Goal: Task Accomplishment & Management: Complete application form

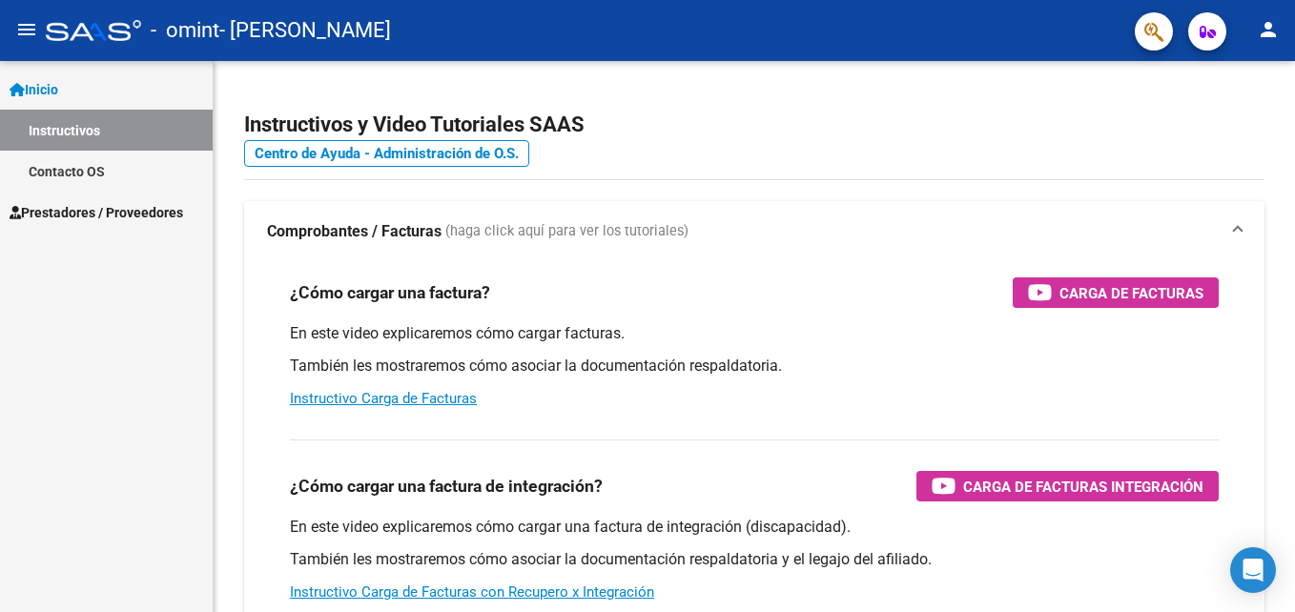
click at [98, 205] on span "Prestadores / Proveedores" at bounding box center [97, 212] width 174 height 21
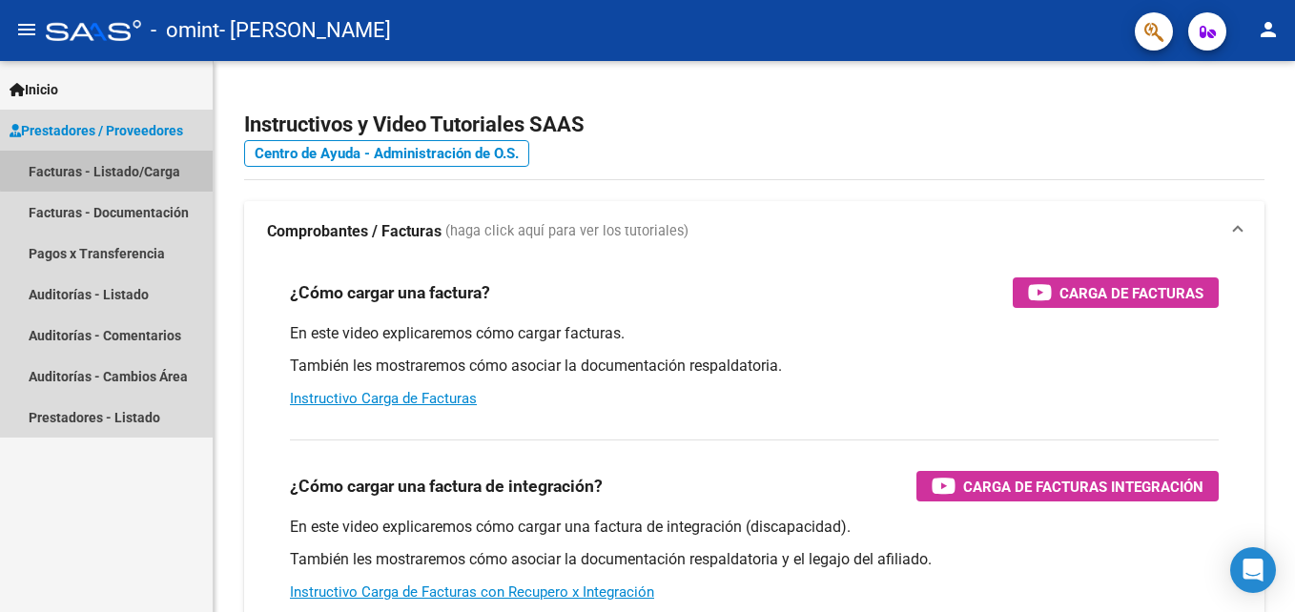
click at [127, 169] on link "Facturas - Listado/Carga" at bounding box center [106, 171] width 213 height 41
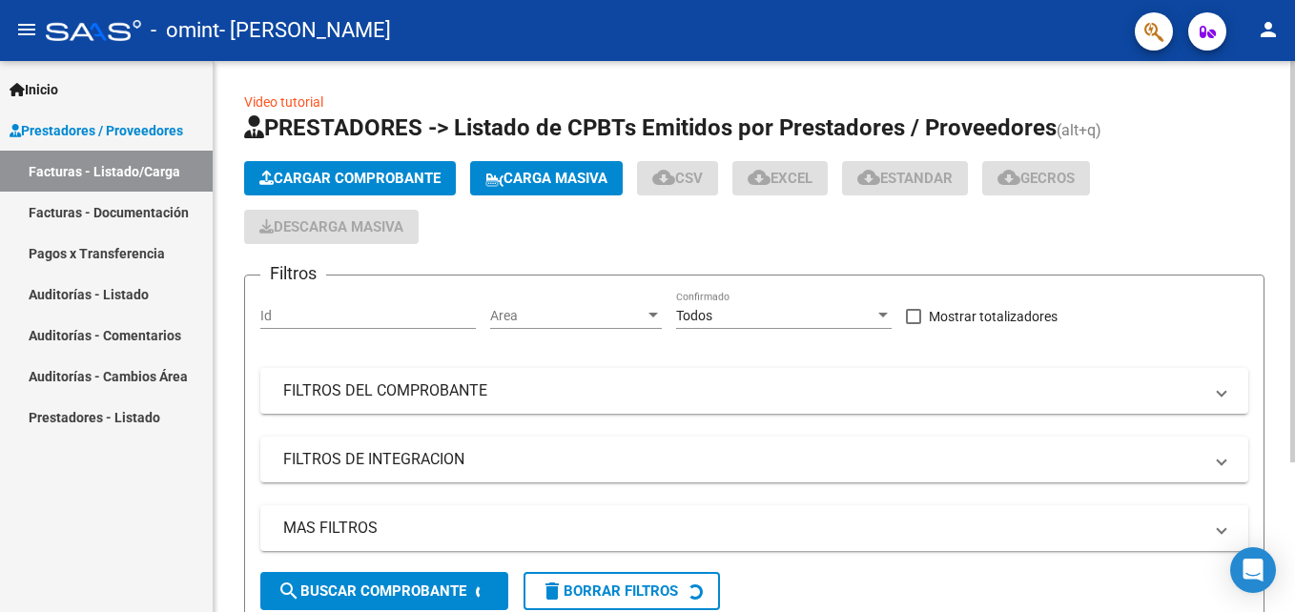
click at [324, 174] on span "Cargar Comprobante" at bounding box center [349, 178] width 181 height 17
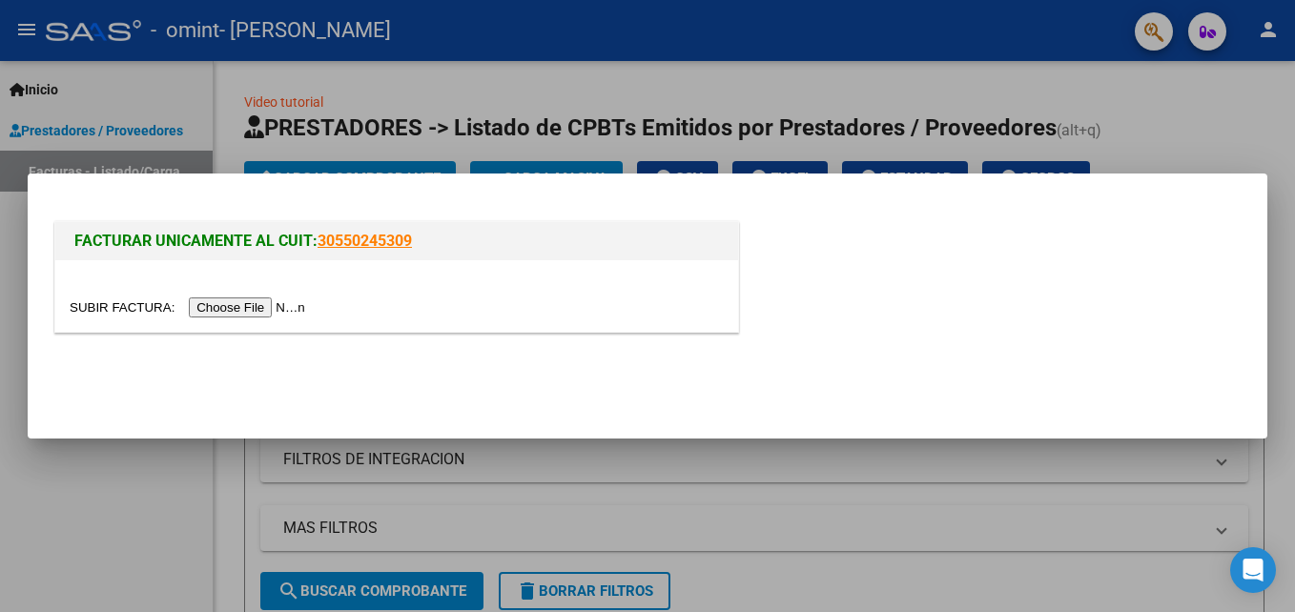
click at [256, 304] on input "file" at bounding box center [190, 308] width 241 height 20
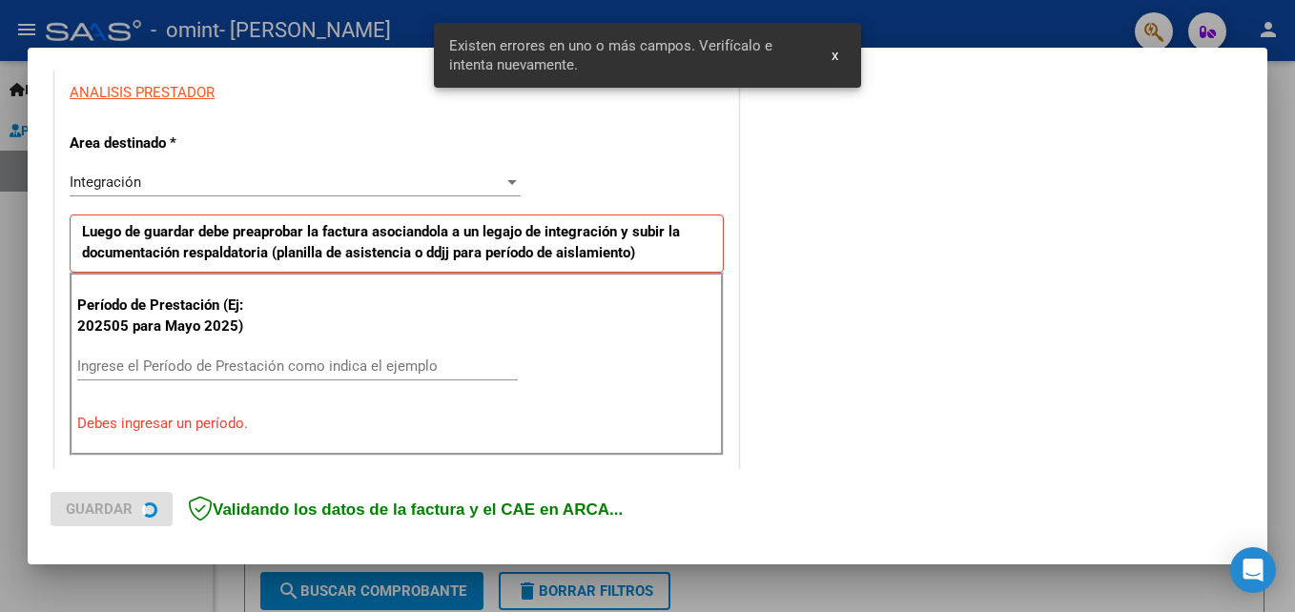
scroll to position [429, 0]
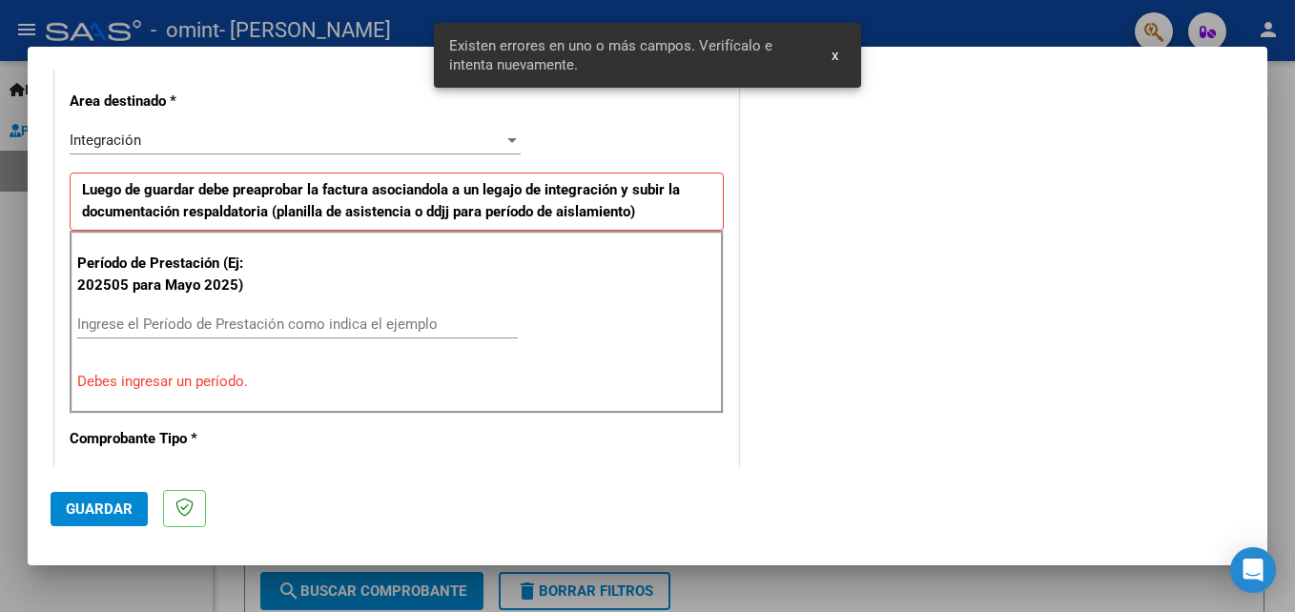
click at [364, 334] on div "Ingrese el Período de Prestación como indica el ejemplo" at bounding box center [297, 324] width 441 height 29
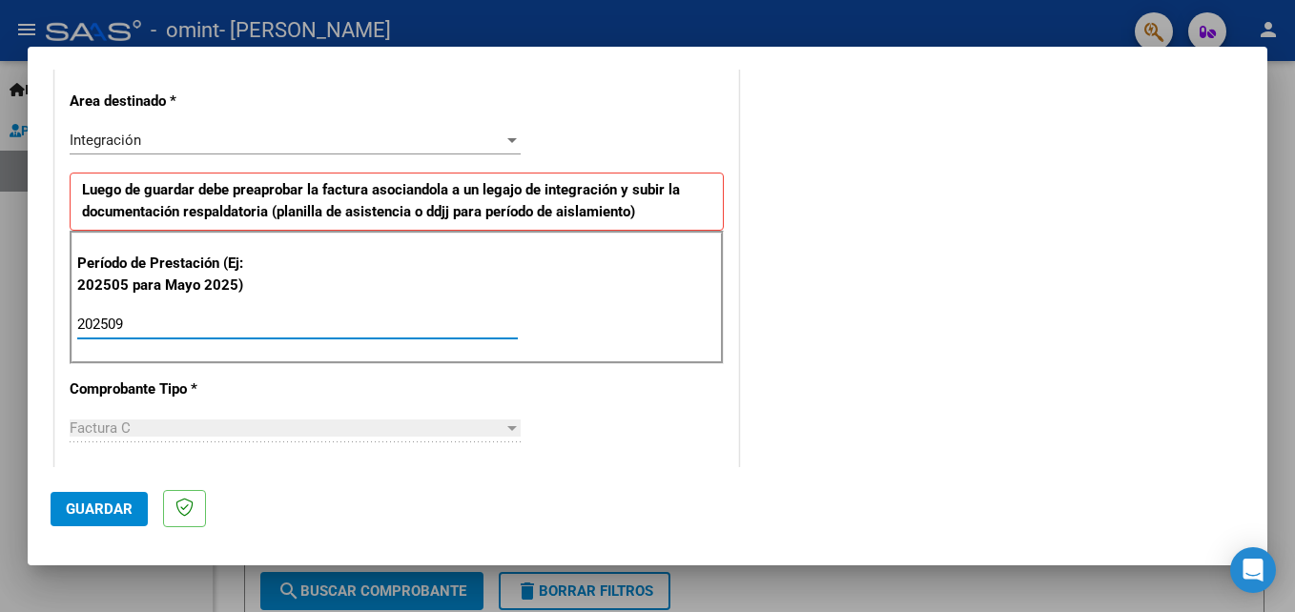
type input "202509"
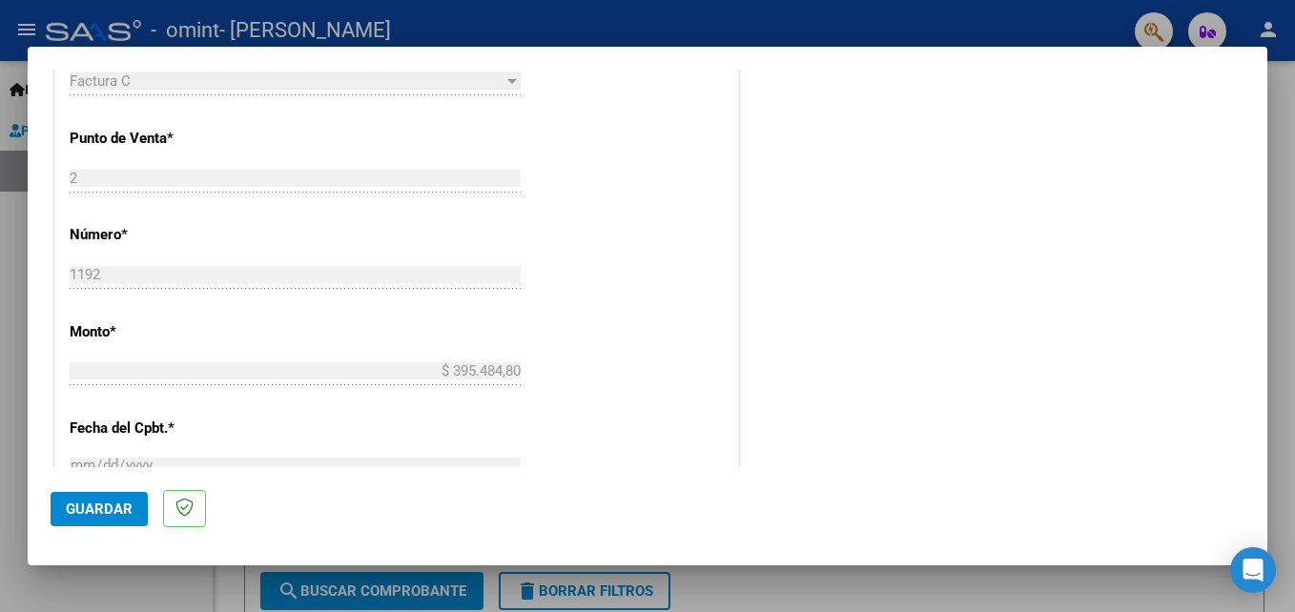
scroll to position [1124, 0]
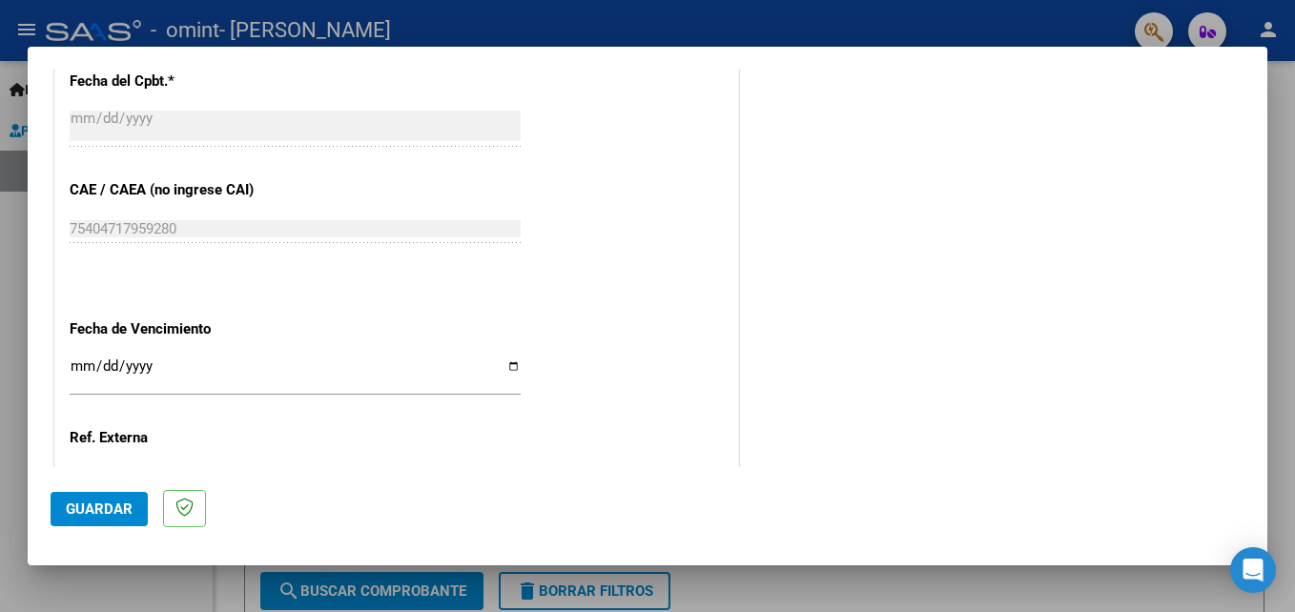
click at [512, 356] on div "Ingresar la fecha" at bounding box center [295, 374] width 451 height 41
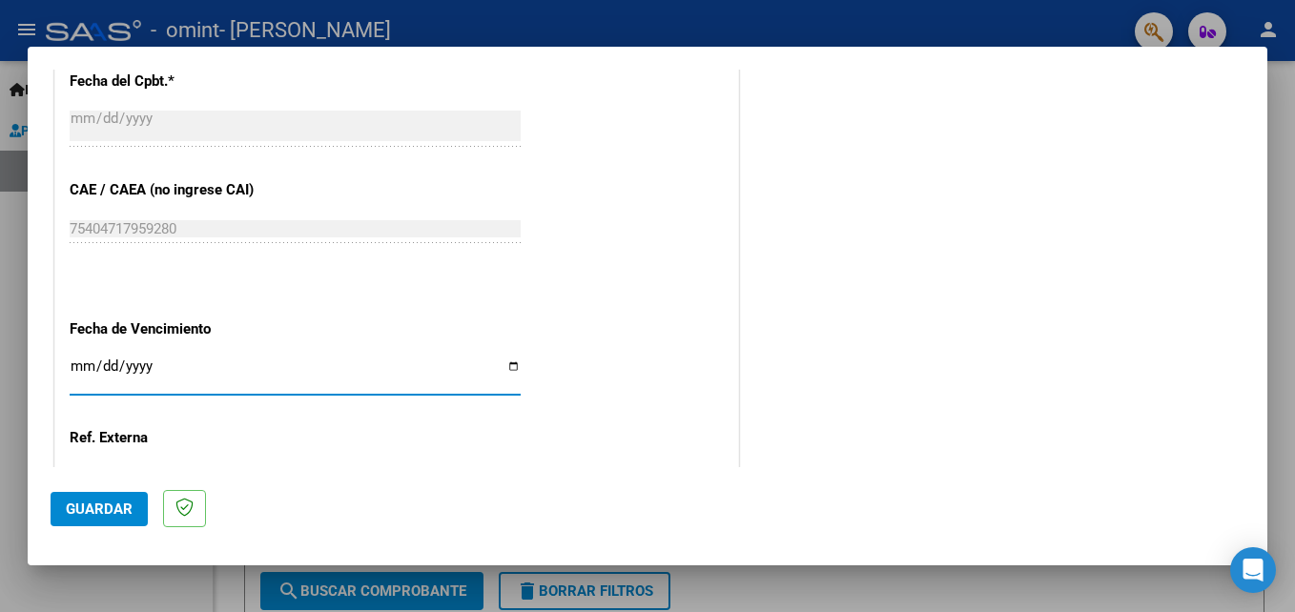
click at [510, 370] on input "Ingresar la fecha" at bounding box center [295, 374] width 451 height 31
type input "[DATE]"
click at [104, 515] on span "Guardar" at bounding box center [99, 509] width 67 height 17
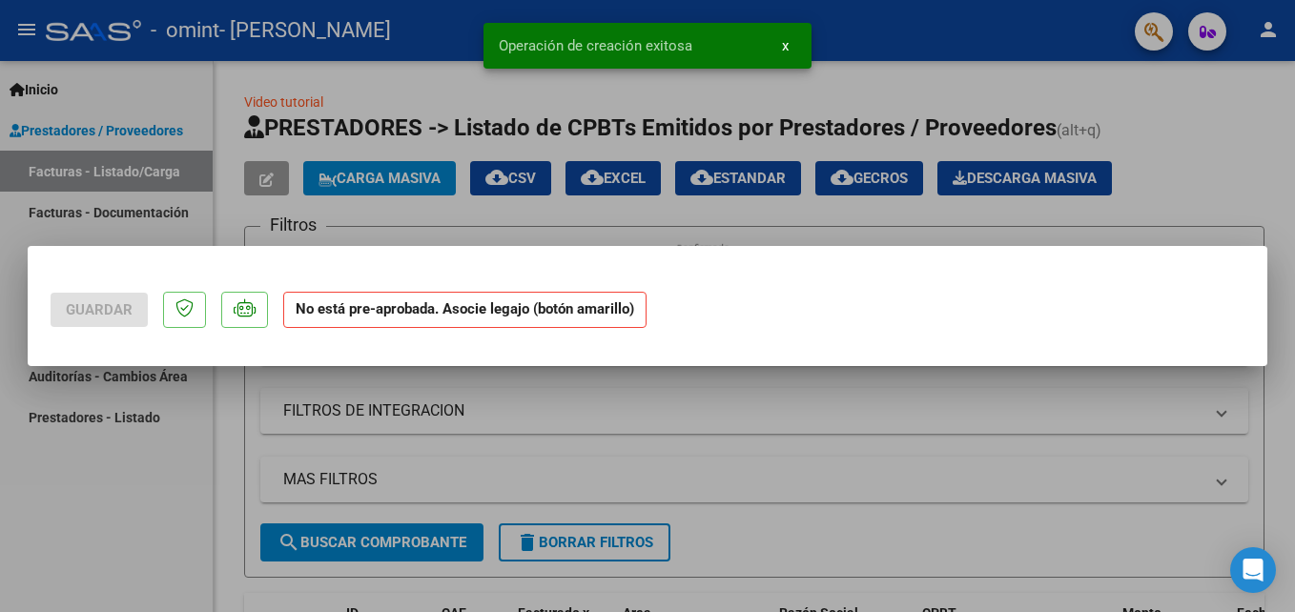
scroll to position [0, 0]
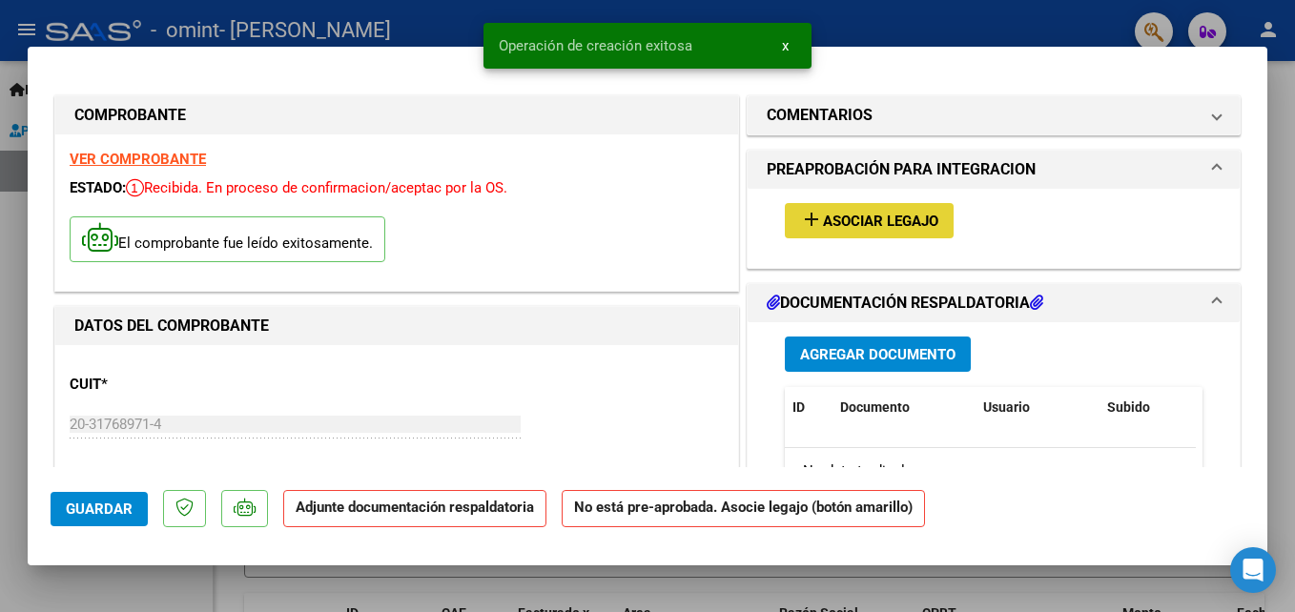
click at [838, 215] on span "Asociar Legajo" at bounding box center [880, 221] width 115 height 17
